Goal: Transaction & Acquisition: Obtain resource

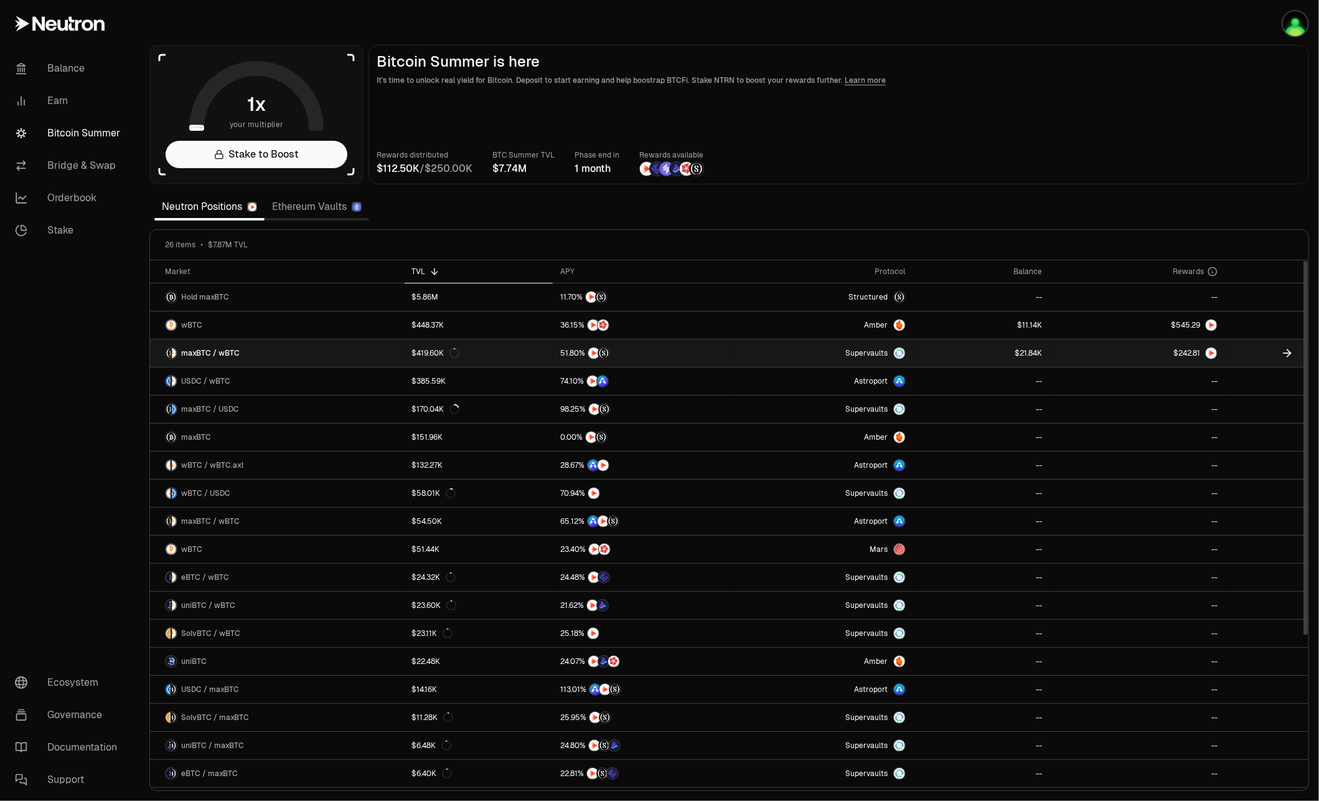
click at [219, 352] on span "maxBTC / wBTC" at bounding box center [210, 353] width 59 height 10
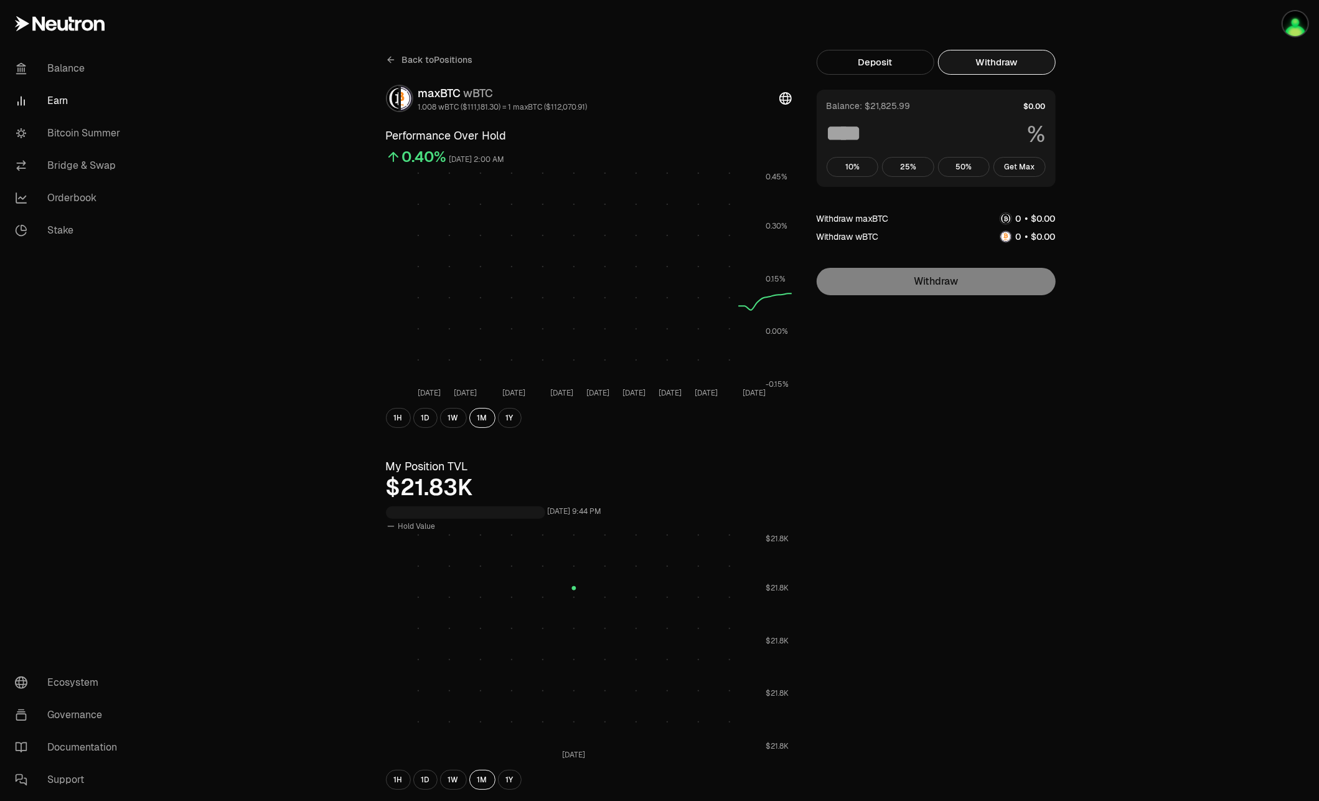
click at [1017, 59] on button "Withdraw" at bounding box center [997, 62] width 118 height 25
click at [1013, 164] on button "Get Max" at bounding box center [1020, 167] width 52 height 20
type input "***"
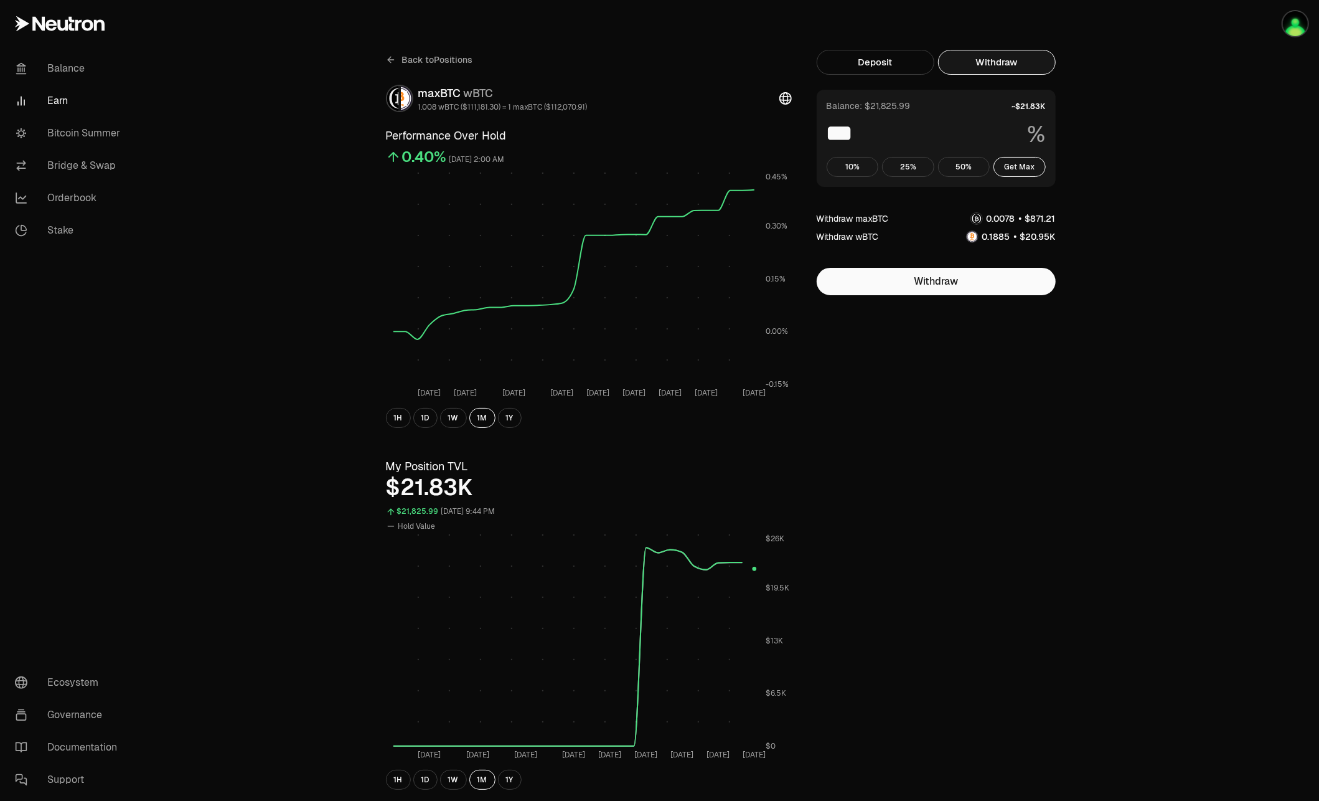
click at [393, 55] on icon at bounding box center [391, 60] width 10 height 10
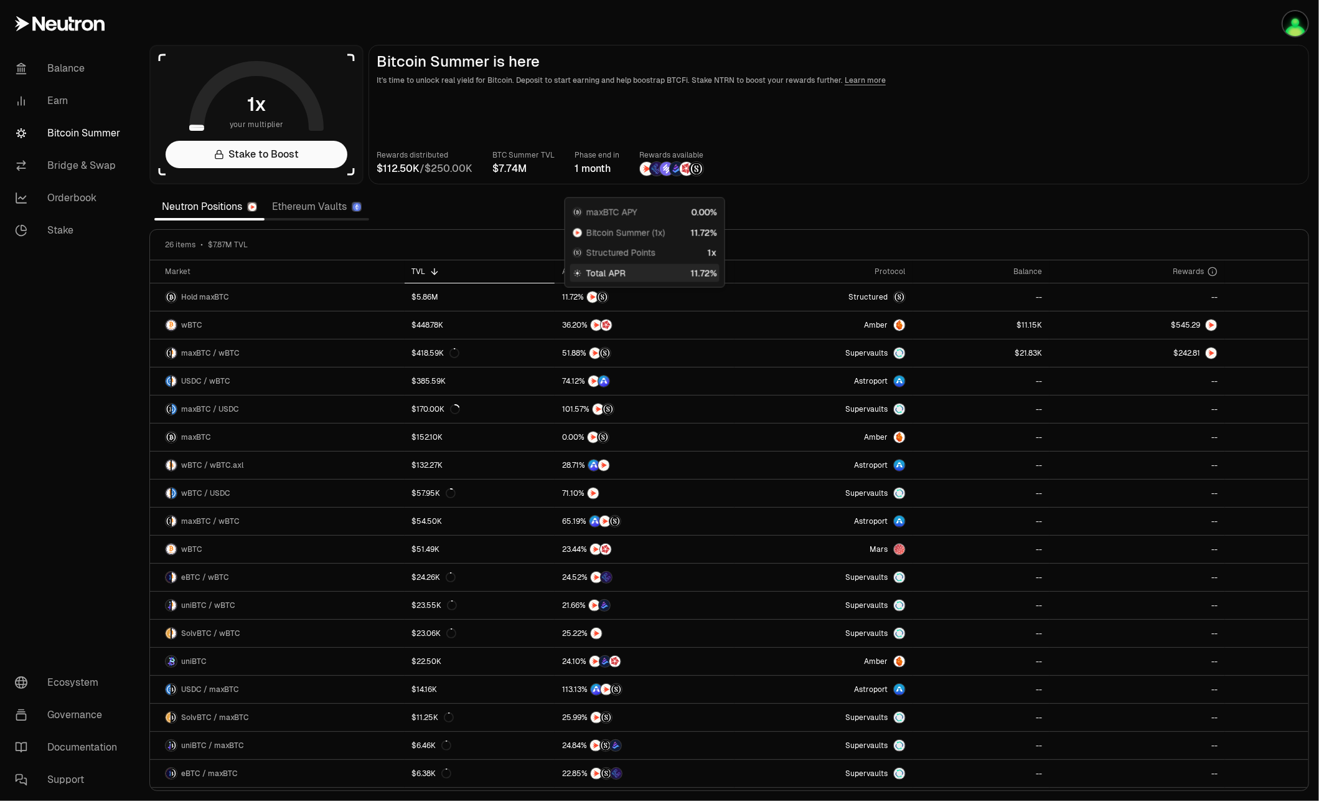
click at [667, 168] on img at bounding box center [667, 169] width 14 height 14
